Goal: Find specific page/section: Find specific page/section

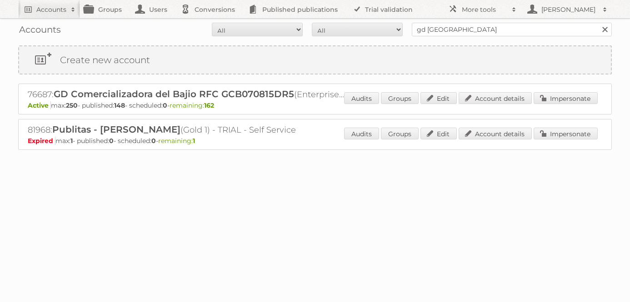
click at [439, 38] on div "Accounts All Active Expired Pending All Paid Trials Self service gd mexico Sear…" at bounding box center [314, 29] width 593 height 23
click at [439, 30] on input "gd mexico" at bounding box center [512, 30] width 200 height 14
type input "pom pom at home"
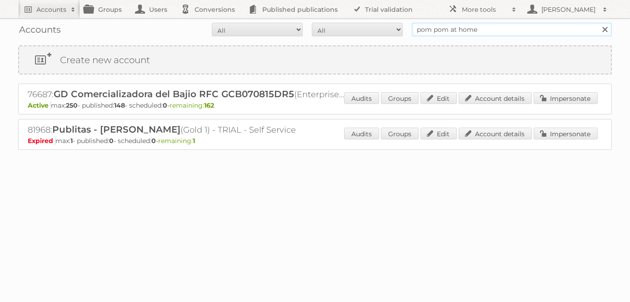
click at [597, 23] on input "Search" at bounding box center [604, 30] width 14 height 14
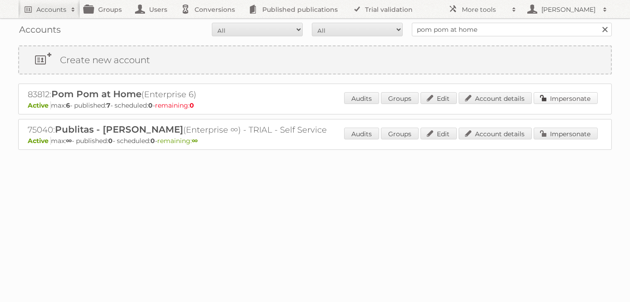
click at [568, 99] on link "Impersonate" at bounding box center [565, 98] width 64 height 12
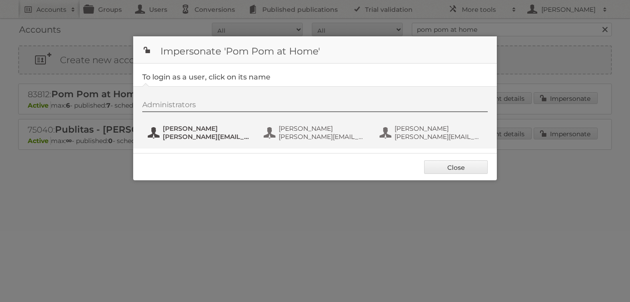
click at [212, 134] on span "joanna@pompomathome.com" at bounding box center [207, 137] width 88 height 8
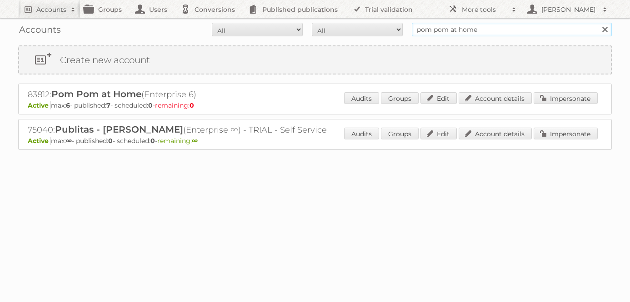
click at [457, 29] on input "pom pom at home" at bounding box center [512, 30] width 200 height 14
type input "mcgee and co"
click at [597, 23] on input "Search" at bounding box center [604, 30] width 14 height 14
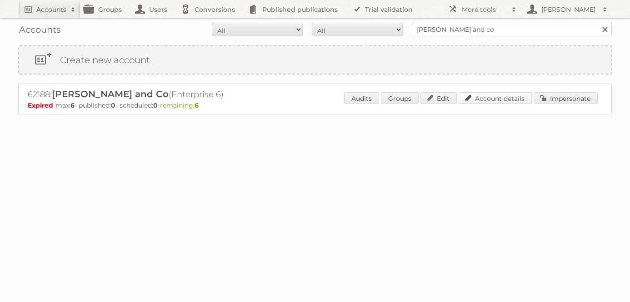
click at [510, 98] on link "Account details" at bounding box center [494, 98] width 73 height 12
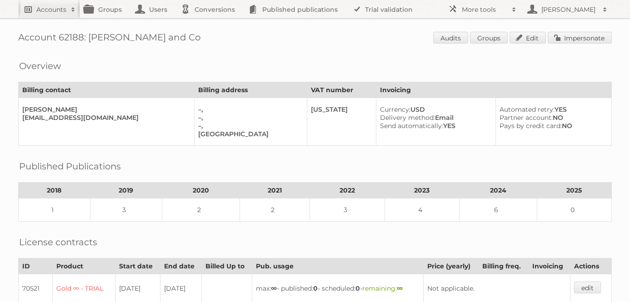
click at [43, 15] on link "Accounts" at bounding box center [49, 9] width 62 height 18
paste input"] "Butlers GmbH"
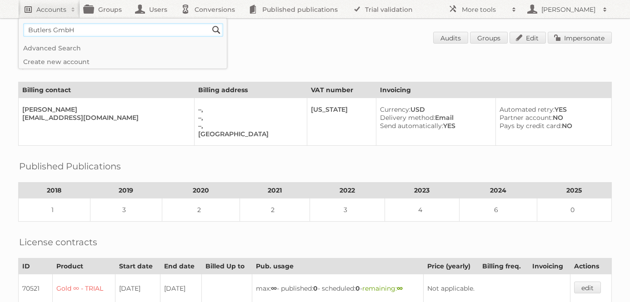
type input"] "Butlers GmbH"
click at [209, 23] on input "Search" at bounding box center [216, 30] width 14 height 14
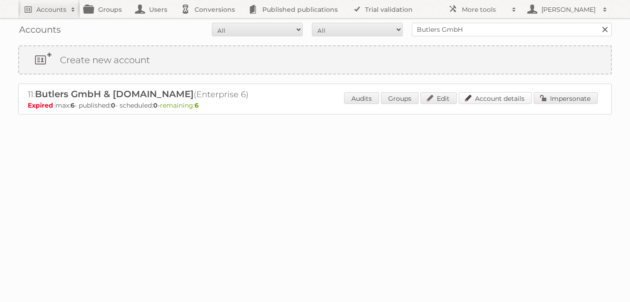
click at [505, 99] on link "Account details" at bounding box center [494, 98] width 73 height 12
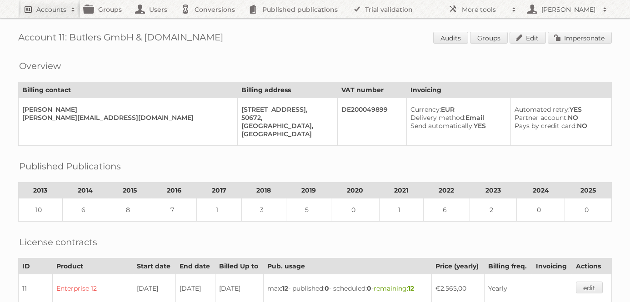
click at [38, 6] on h2 "Accounts" at bounding box center [51, 9] width 30 height 9
paste input"] "Decathlon Belgium"
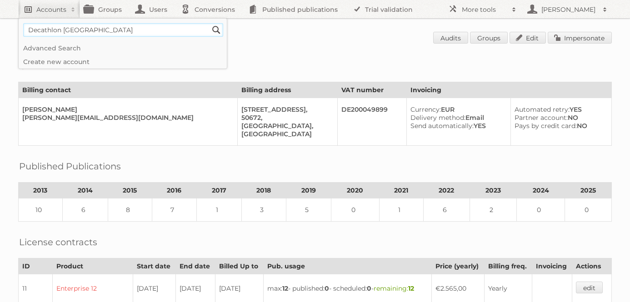
type input"] "Decathlon Belgium"
click at [209, 23] on input "Search" at bounding box center [216, 30] width 14 height 14
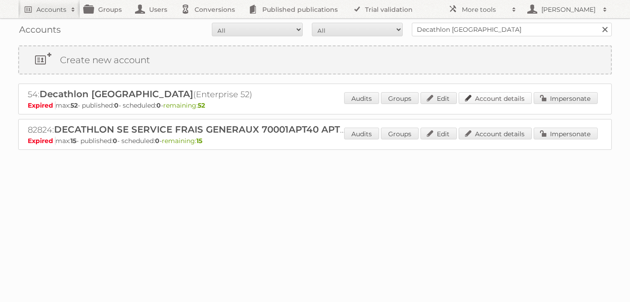
click at [497, 99] on link "Account details" at bounding box center [494, 98] width 73 height 12
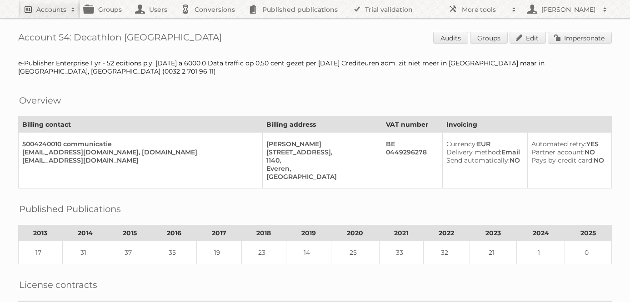
click at [33, 6] on link "Accounts" at bounding box center [49, 9] width 62 height 18
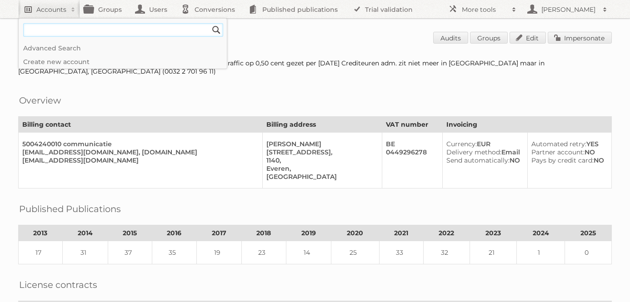
paste input"] "Mundo Terra"
type input"] "Mundo Terra"
click at [209, 23] on input "Search" at bounding box center [216, 30] width 14 height 14
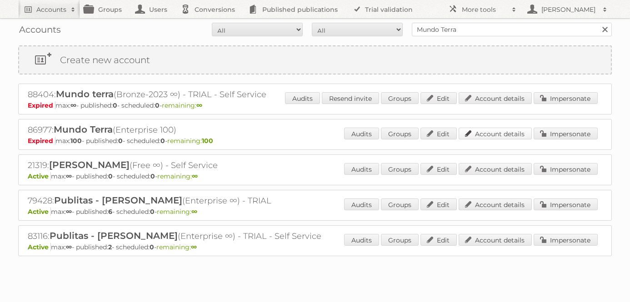
click at [502, 131] on link "Account details" at bounding box center [494, 134] width 73 height 12
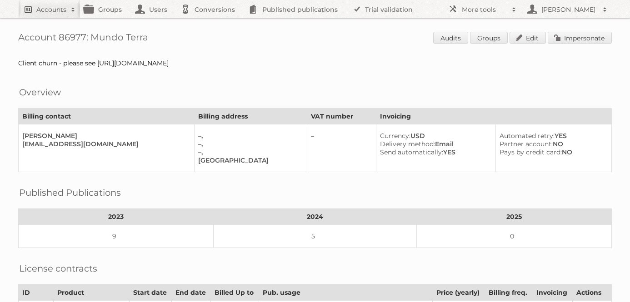
click at [39, 13] on h2 "Accounts" at bounding box center [51, 9] width 30 height 9
paste input"] "[PERSON_NAME] B.V."
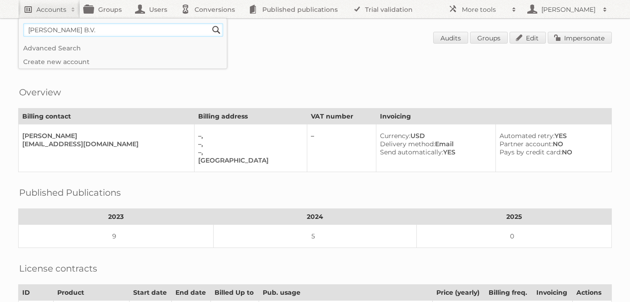
type input"] "[PERSON_NAME] B.V."
click at [209, 23] on input "Search" at bounding box center [216, 30] width 14 height 14
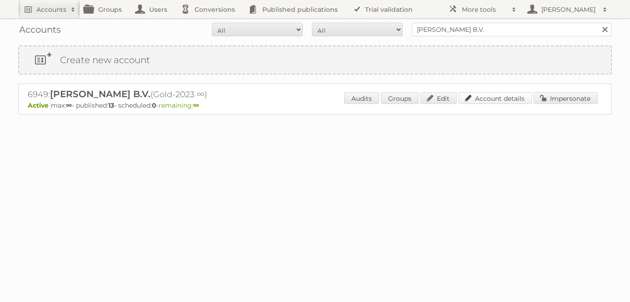
click at [512, 101] on link "Account details" at bounding box center [494, 98] width 73 height 12
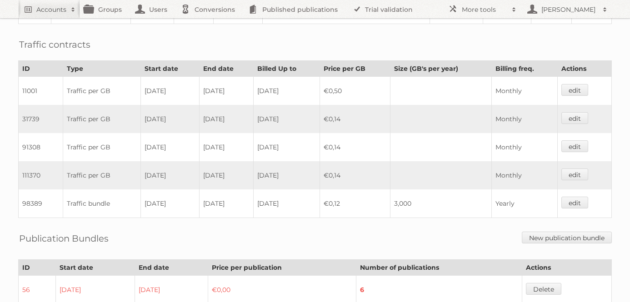
scroll to position [495, 0]
